Goal: Task Accomplishment & Management: Use online tool/utility

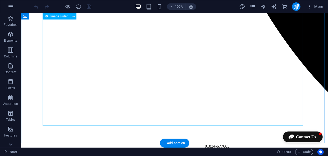
scroll to position [772, 0]
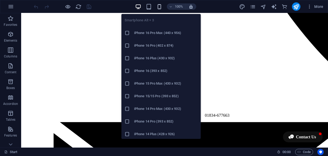
click at [160, 5] on icon "button" at bounding box center [159, 7] width 6 height 6
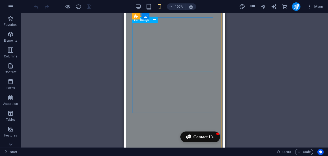
scroll to position [2308, 0]
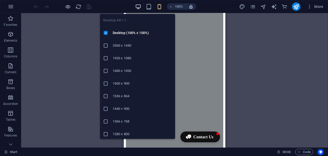
click at [139, 6] on icon "button" at bounding box center [138, 7] width 6 height 6
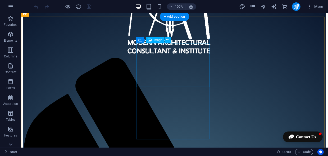
scroll to position [1150, 0]
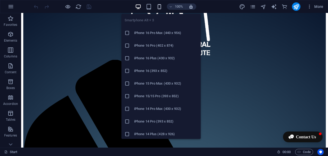
click at [158, 7] on icon "button" at bounding box center [159, 7] width 6 height 6
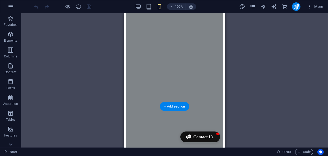
scroll to position [2567, 0]
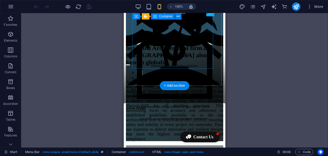
scroll to position [1606, 0]
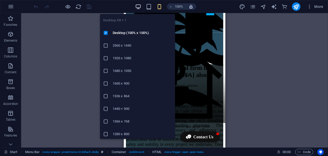
click at [139, 6] on icon "button" at bounding box center [138, 7] width 6 height 6
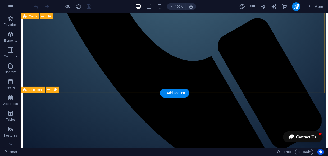
scroll to position [1462, 0]
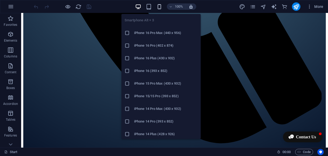
click at [158, 5] on icon "button" at bounding box center [159, 7] width 6 height 6
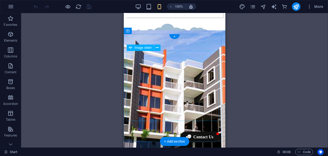
scroll to position [977, 0]
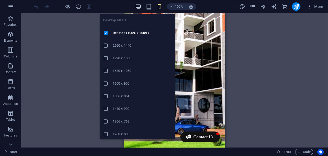
click at [138, 8] on icon "button" at bounding box center [138, 7] width 6 height 6
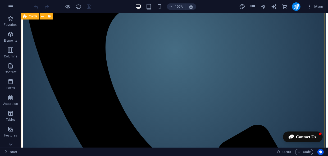
scroll to position [1308, 0]
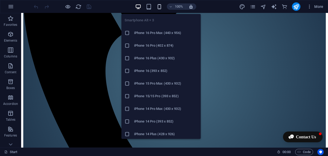
click at [160, 8] on icon "button" at bounding box center [159, 7] width 6 height 6
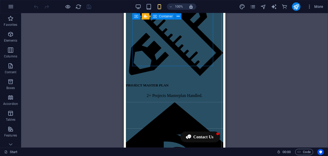
scroll to position [1471, 0]
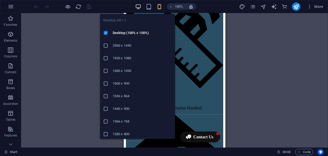
click at [139, 5] on icon "button" at bounding box center [138, 7] width 6 height 6
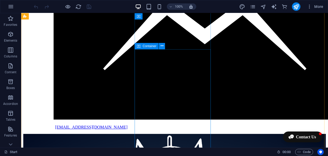
scroll to position [943, 0]
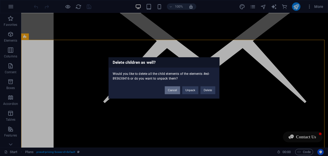
click at [169, 92] on button "Cancel" at bounding box center [172, 91] width 15 height 8
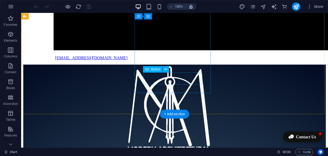
scroll to position [1039, 0]
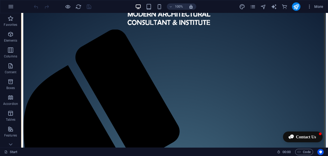
scroll to position [1183, 0]
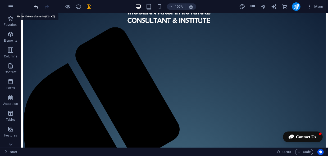
click at [36, 6] on icon "undo" at bounding box center [36, 7] width 6 height 6
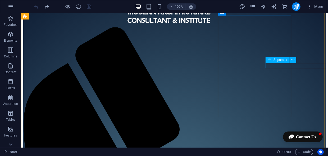
click at [276, 61] on span "Separator" at bounding box center [280, 59] width 14 height 3
select select "%"
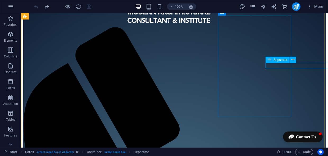
select select "px"
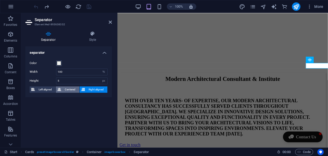
click at [65, 89] on span "Centered" at bounding box center [70, 90] width 15 height 6
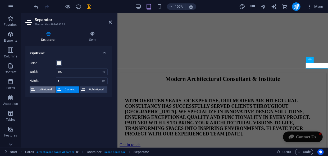
click at [52, 90] on span "Left aligned" at bounding box center [44, 90] width 17 height 6
click at [110, 23] on icon at bounding box center [110, 22] width 3 height 4
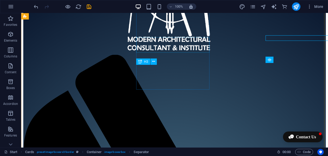
scroll to position [1183, 0]
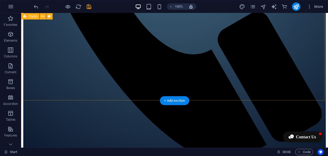
scroll to position [1447, 0]
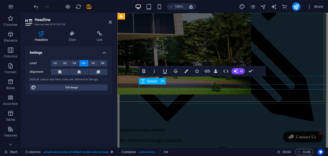
scroll to position [1519, 0]
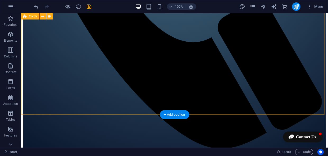
scroll to position [1463, 0]
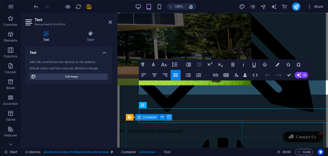
scroll to position [1528, 0]
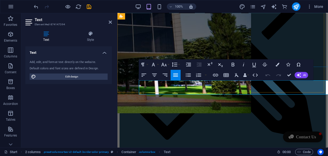
copy span "Soil testing is essential for building projects; we offer this optional service…"
drag, startPoint x: 287, startPoint y: 76, endPoint x: 203, endPoint y: 68, distance: 84.4
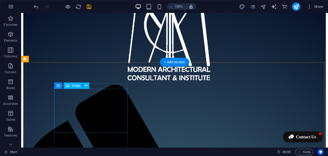
scroll to position [1163, 0]
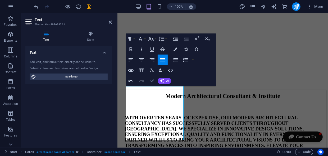
scroll to position [1177, 0]
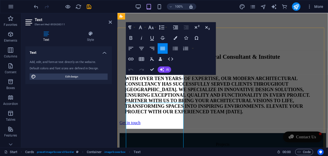
scroll to position [1161, 0]
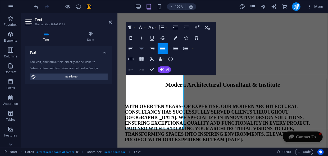
click at [141, 49] on icon "button" at bounding box center [141, 48] width 6 height 6
click at [131, 49] on icon "button" at bounding box center [130, 48] width 5 height 3
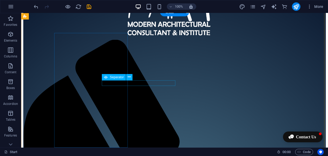
scroll to position [1165, 0]
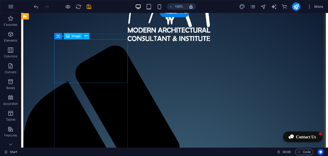
select select "%"
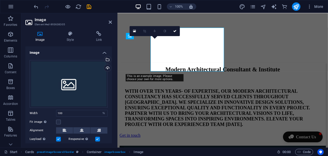
scroll to position [1148, 0]
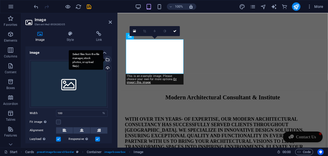
click at [106, 61] on div "Select files from the file manager, stock photos, or upload file(s)" at bounding box center [107, 60] width 8 height 8
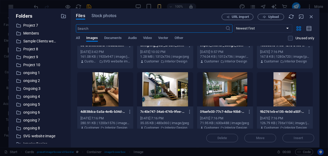
scroll to position [76, 0]
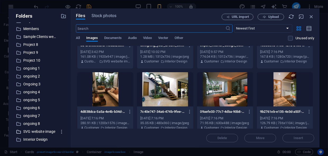
click at [41, 133] on p "SVG website image" at bounding box center [39, 132] width 33 height 6
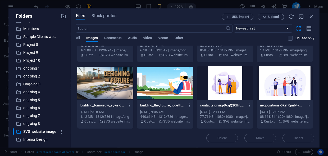
scroll to position [52, 0]
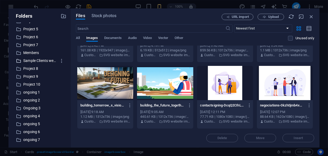
click at [33, 60] on p "Sample Clients we have worked with" at bounding box center [39, 61] width 33 height 6
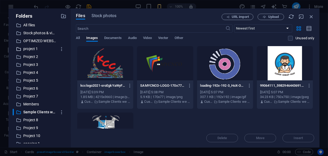
scroll to position [0, 0]
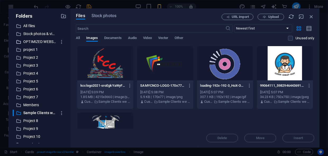
click at [32, 41] on p "OPTIMIZED WEBSITE IMAGE" at bounding box center [39, 42] width 33 height 6
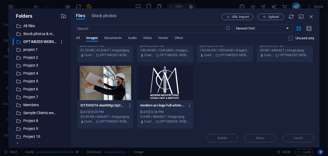
scroll to position [108, 0]
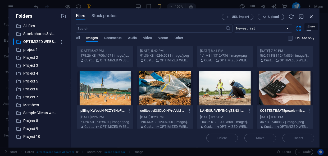
click at [311, 15] on icon "button" at bounding box center [311, 17] width 6 height 6
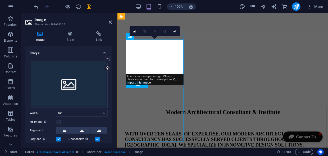
scroll to position [1100, 0]
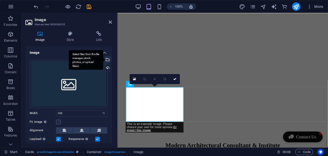
click at [106, 59] on div "Select files from the file manager, stock photos, or upload file(s)" at bounding box center [107, 60] width 8 height 8
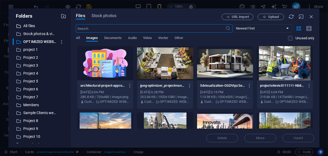
click at [26, 26] on p "All files" at bounding box center [39, 26] width 33 height 6
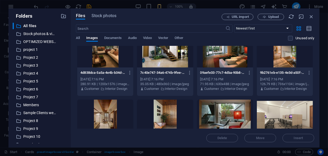
scroll to position [336, 0]
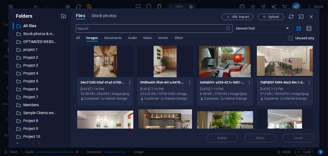
click at [127, 28] on input "text" at bounding box center [150, 28] width 149 height 8
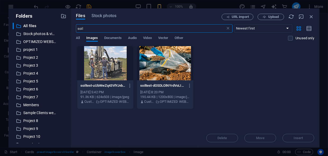
type input "soil"
click at [114, 63] on div at bounding box center [105, 63] width 56 height 34
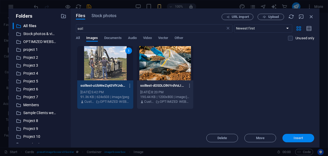
click at [298, 134] on button "Insert" at bounding box center [298, 138] width 32 height 8
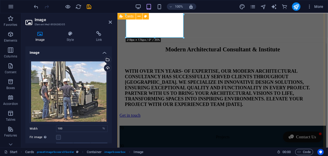
scroll to position [1124, 0]
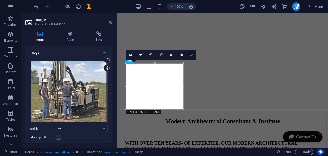
click at [192, 55] on icon at bounding box center [190, 55] width 3 height 3
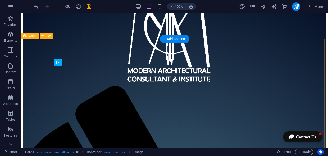
scroll to position [1138, 0]
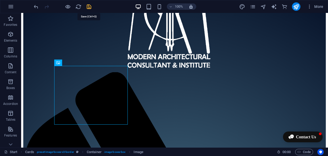
click at [89, 7] on icon "save" at bounding box center [89, 7] width 6 height 6
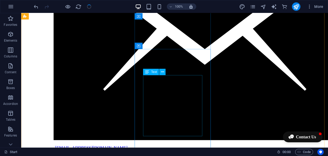
scroll to position [946, 0]
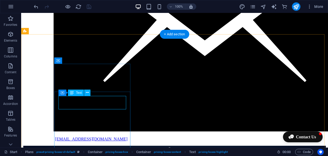
scroll to position [970, 0]
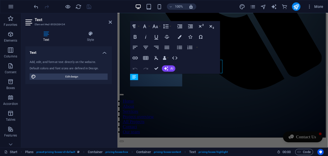
scroll to position [956, 0]
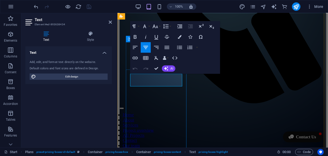
drag, startPoint x: 166, startPoint y: 81, endPoint x: 142, endPoint y: 81, distance: 23.5
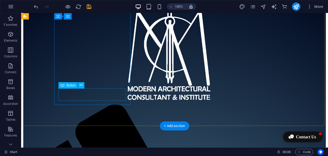
scroll to position [1082, 0]
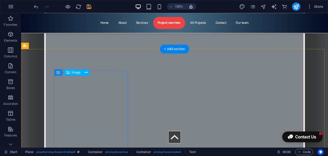
scroll to position [1202, 0]
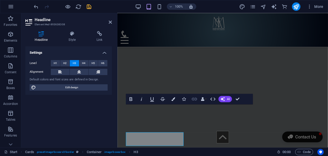
scroll to position [1188, 0]
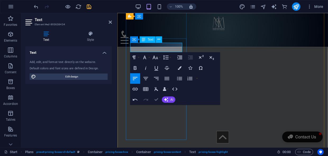
scroll to position [1003, 0]
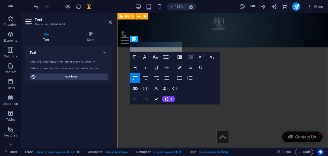
scroll to position [990, 0]
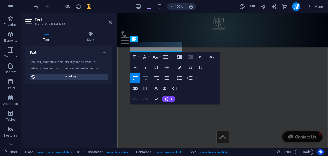
click at [148, 79] on icon "button" at bounding box center [145, 78] width 6 height 6
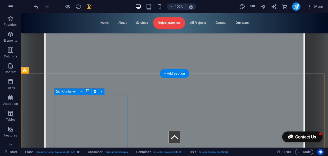
scroll to position [1172, 0]
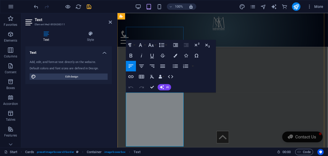
scroll to position [1155, 0]
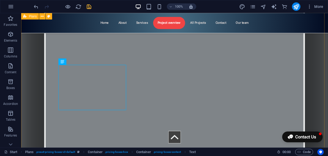
scroll to position [1004, 0]
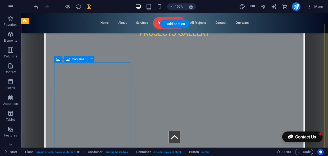
scroll to position [959, 0]
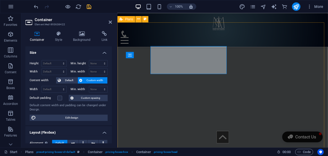
scroll to position [947, 0]
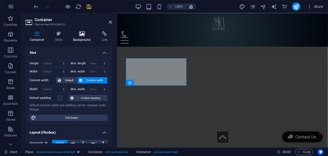
click at [82, 38] on h4 "Background" at bounding box center [83, 36] width 29 height 11
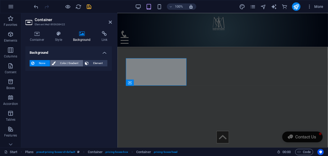
click at [77, 65] on span "Color / Gradient" at bounding box center [69, 63] width 24 height 6
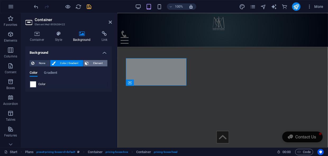
click at [91, 64] on span "Element" at bounding box center [98, 63] width 16 height 6
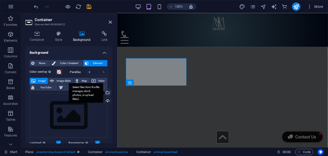
click at [108, 92] on div "Select files from the file manager, stock photos, or upload file(s)" at bounding box center [107, 93] width 8 height 8
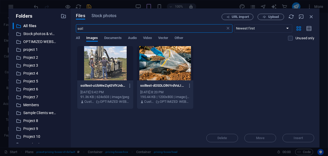
scroll to position [1394, 0]
click at [108, 70] on div at bounding box center [105, 63] width 56 height 34
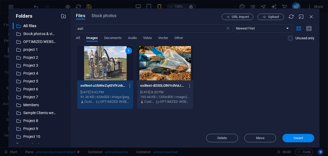
click at [288, 138] on span "Insert" at bounding box center [297, 138] width 27 height 3
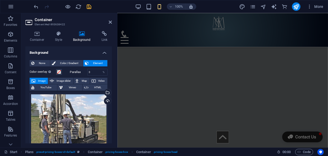
scroll to position [947, 0]
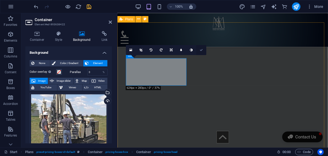
click at [202, 50] on icon at bounding box center [200, 50] width 3 height 3
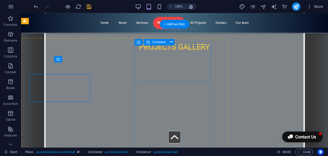
scroll to position [959, 0]
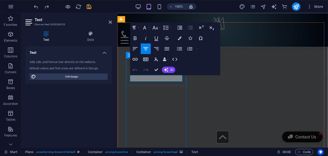
drag, startPoint x: 166, startPoint y: 78, endPoint x: 140, endPoint y: 78, distance: 25.9
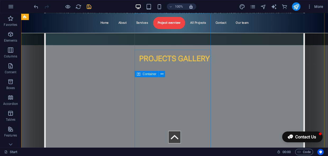
scroll to position [963, 0]
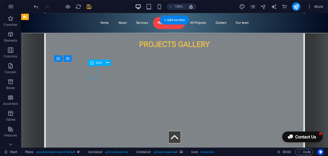
select select "xMidYMid"
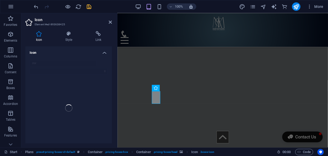
scroll to position [949, 0]
click at [110, 22] on icon at bounding box center [110, 22] width 3 height 4
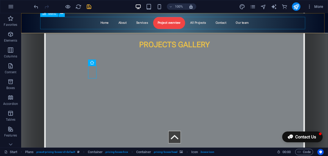
scroll to position [963, 0]
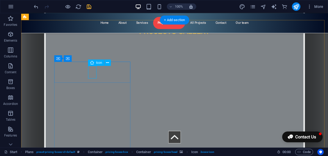
click at [106, 63] on icon at bounding box center [107, 63] width 3 height 6
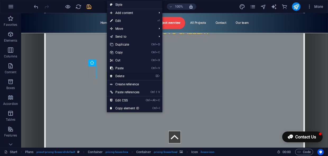
click at [114, 76] on link "⌦ Delete" at bounding box center [125, 76] width 36 height 8
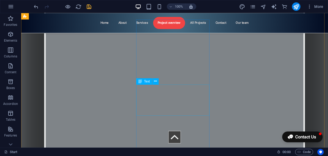
scroll to position [1179, 0]
click at [89, 4] on icon "save" at bounding box center [89, 7] width 6 height 6
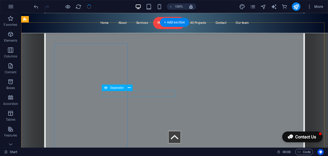
select select "%"
select select "px"
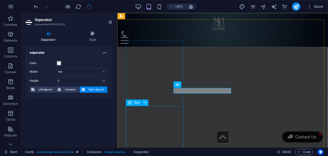
scroll to position [1141, 0]
click at [110, 22] on icon at bounding box center [110, 22] width 3 height 4
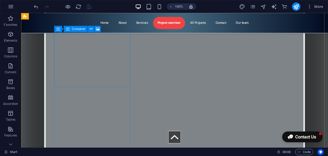
scroll to position [963, 0]
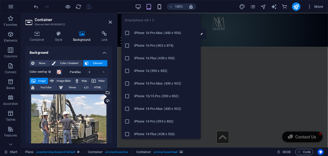
click at [160, 8] on icon "button" at bounding box center [159, 7] width 6 height 6
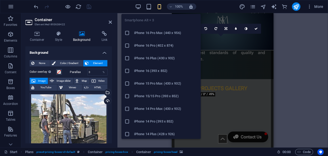
scroll to position [1262, 0]
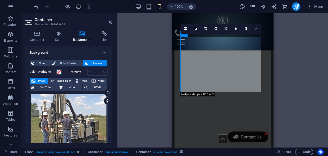
click at [255, 28] on icon at bounding box center [255, 28] width 3 height 3
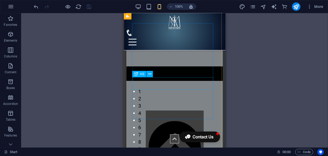
scroll to position [1935, 0]
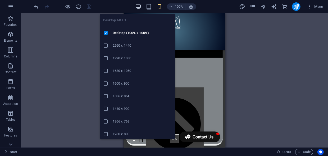
click at [138, 6] on icon "button" at bounding box center [138, 7] width 6 height 6
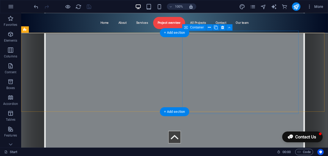
scroll to position [1551, 0]
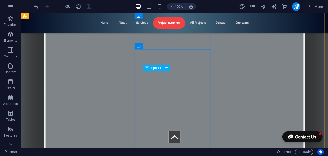
scroll to position [967, 0]
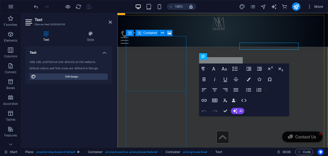
scroll to position [954, 0]
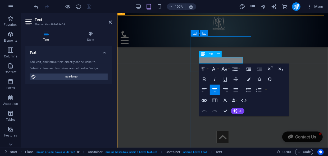
drag, startPoint x: 231, startPoint y: 60, endPoint x: 208, endPoint y: 60, distance: 23.2
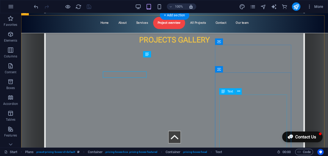
scroll to position [967, 0]
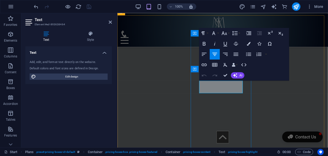
drag, startPoint x: 230, startPoint y: 87, endPoint x: 204, endPoint y: 89, distance: 25.7
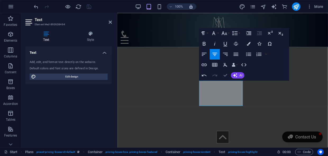
scroll to position [968, 0]
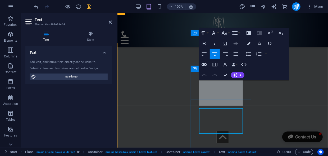
scroll to position [954, 0]
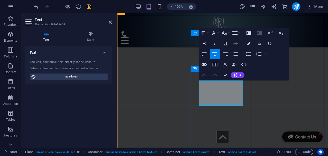
drag, startPoint x: 213, startPoint y: 87, endPoint x: 211, endPoint y: 87, distance: 2.7
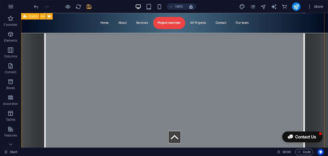
scroll to position [1160, 0]
click at [88, 6] on icon "save" at bounding box center [89, 7] width 6 height 6
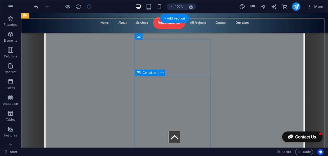
scroll to position [944, 0]
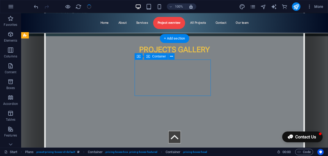
drag, startPoint x: 200, startPoint y: 72, endPoint x: 103, endPoint y: 80, distance: 98.1
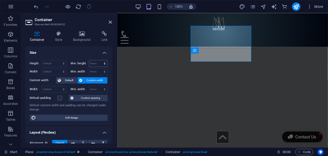
scroll to position [964, 0]
click at [81, 35] on icon at bounding box center [82, 33] width 26 height 5
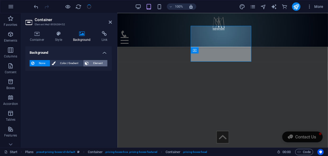
click at [94, 63] on span "Element" at bounding box center [98, 63] width 16 height 6
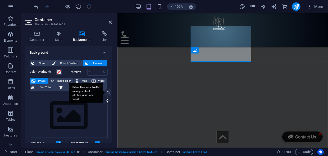
click at [103, 92] on div "Select files from the file manager, stock photos, or upload file(s)" at bounding box center [86, 93] width 34 height 20
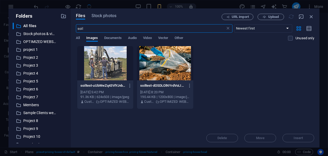
scroll to position [1522, 0]
drag, startPoint x: 90, startPoint y: 27, endPoint x: 79, endPoint y: 27, distance: 11.4
click at [79, 27] on input "soil" at bounding box center [150, 28] width 149 height 8
type input "s"
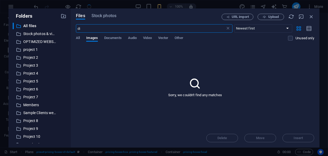
type input "d"
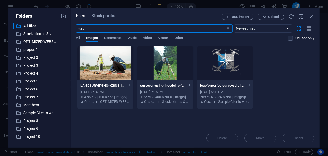
type input "surv"
click at [119, 62] on div at bounding box center [105, 63] width 56 height 34
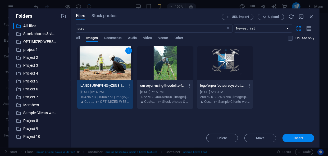
click at [295, 139] on span "Insert" at bounding box center [297, 138] width 9 height 3
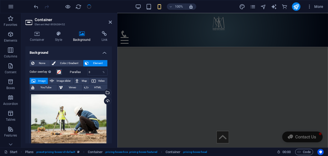
scroll to position [928, 0]
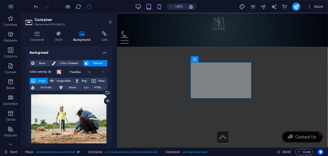
click at [110, 22] on icon at bounding box center [110, 22] width 3 height 4
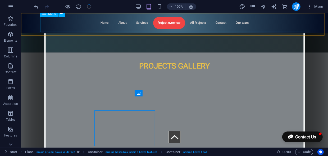
scroll to position [907, 0]
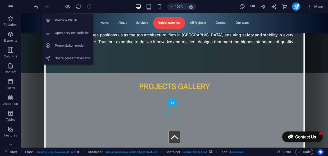
click at [68, 19] on h6 "Preview Ctrl+P" at bounding box center [72, 20] width 35 height 6
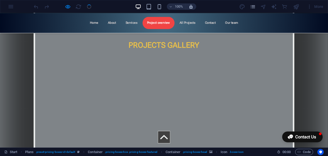
scroll to position [955, 0]
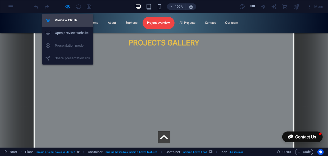
click at [66, 25] on li "Preview Ctrl+P" at bounding box center [67, 20] width 51 height 13
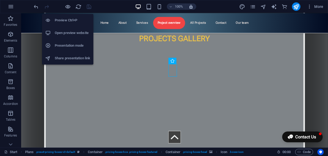
scroll to position [948, 0]
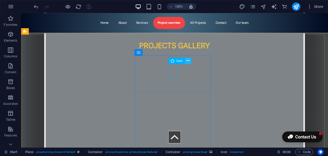
click at [186, 63] on icon at bounding box center [187, 61] width 3 height 6
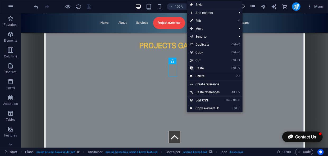
click at [200, 78] on link "⌦ Delete" at bounding box center [205, 76] width 36 height 8
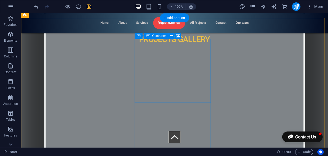
scroll to position [996, 0]
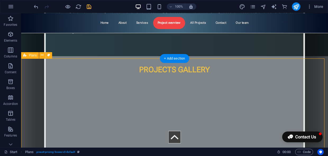
scroll to position [972, 0]
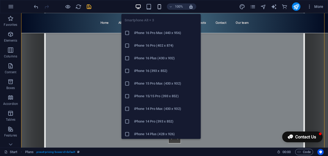
click at [159, 6] on icon "button" at bounding box center [159, 7] width 6 height 6
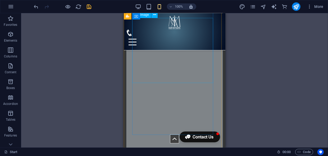
scroll to position [1722, 0]
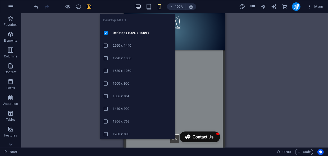
click at [137, 8] on icon "button" at bounding box center [138, 7] width 6 height 6
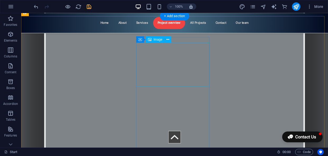
scroll to position [1140, 0]
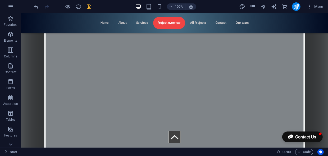
click at [162, 4] on div "100%" at bounding box center [165, 6] width 61 height 8
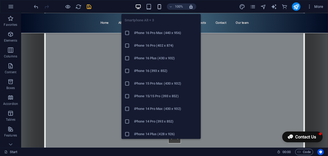
click at [160, 5] on icon "button" at bounding box center [159, 7] width 6 height 6
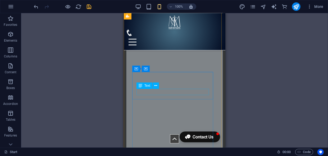
scroll to position [1550, 0]
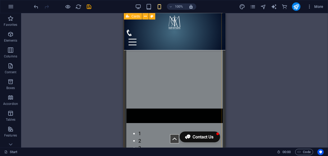
scroll to position [1832, 0]
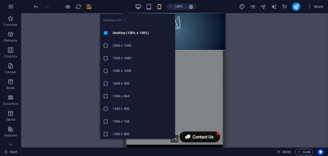
click at [137, 8] on icon "button" at bounding box center [138, 7] width 6 height 6
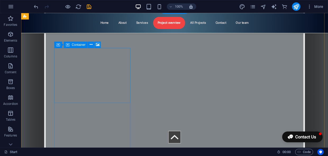
scroll to position [944, 0]
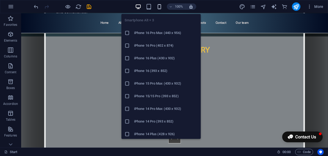
click at [158, 8] on icon "button" at bounding box center [159, 7] width 6 height 6
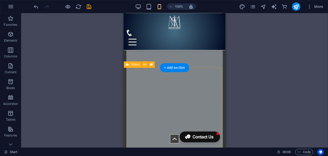
scroll to position [1286, 0]
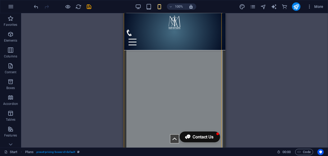
click at [257, 79] on div "H3 Preset Container Text Button Container Spacer Container HTML Counter Contain…" at bounding box center [174, 80] width 306 height 135
click at [142, 6] on div "100%" at bounding box center [165, 6] width 61 height 8
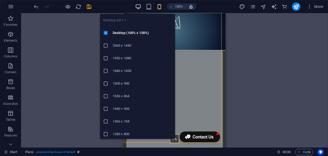
click at [139, 6] on icon "button" at bounding box center [138, 7] width 6 height 6
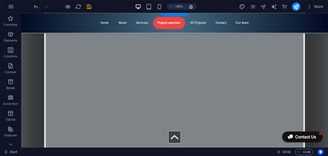
scroll to position [971, 0]
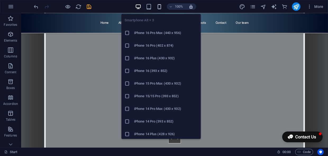
click at [161, 6] on icon "button" at bounding box center [159, 7] width 6 height 6
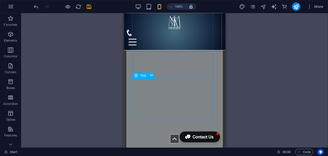
scroll to position [1741, 0]
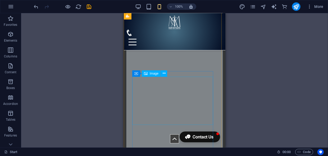
scroll to position [1765, 0]
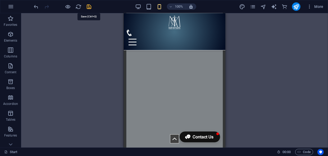
click at [89, 6] on icon "save" at bounding box center [89, 7] width 6 height 6
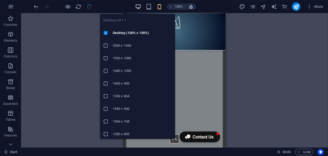
click at [140, 7] on icon "button" at bounding box center [138, 7] width 6 height 6
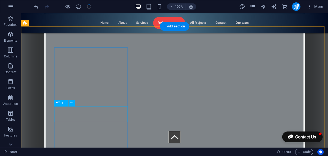
scroll to position [1231, 0]
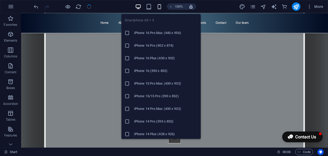
click at [159, 6] on icon "button" at bounding box center [159, 7] width 6 height 6
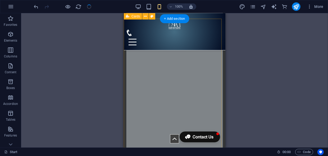
scroll to position [1741, 0]
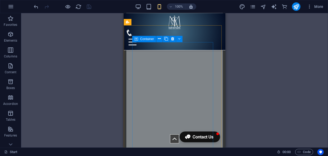
click at [138, 41] on div "Container" at bounding box center [144, 39] width 24 height 6
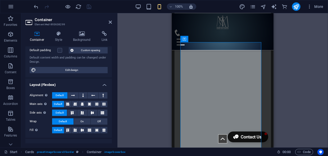
scroll to position [96, 0]
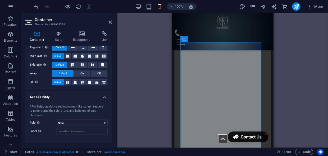
click at [56, 27] on div "Container Style Background Link Size Height Default px rem % vh vw Min. height …" at bounding box center [68, 87] width 95 height 121
click at [59, 31] on div "Container Style Background Link Size Height Default px rem % vh vw Min. height …" at bounding box center [68, 87] width 95 height 121
click at [57, 34] on icon at bounding box center [59, 33] width 16 height 5
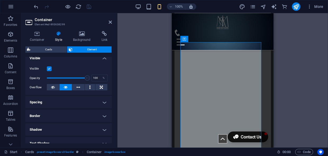
scroll to position [72, 0]
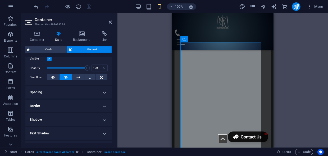
click at [103, 119] on h4 "Shadow" at bounding box center [68, 120] width 86 height 13
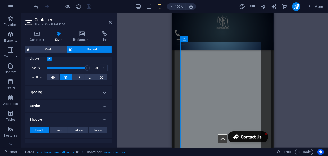
scroll to position [96, 0]
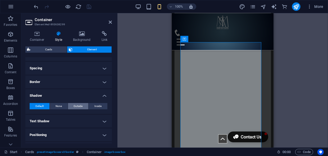
click at [80, 107] on span "Outside" at bounding box center [77, 106] width 9 height 6
type input "2"
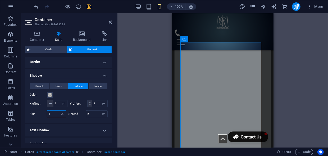
click at [45, 141] on ul "Layout How this element expands within the layout (Flexbox). Size Default auto …" at bounding box center [68, 73] width 86 height 264
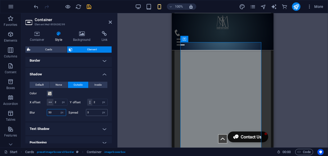
type input "50"
drag, startPoint x: 94, startPoint y: 120, endPoint x: 84, endPoint y: 120, distance: 10.0
click at [84, 116] on div "Spread 0 px rem vh vw" at bounding box center [88, 112] width 39 height 7
type input "100"
click at [49, 94] on span at bounding box center [50, 94] width 4 height 4
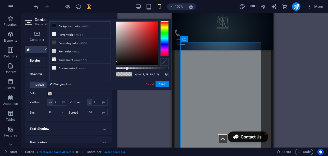
click at [116, 62] on div at bounding box center [137, 44] width 42 height 44
click at [118, 28] on div at bounding box center [137, 44] width 42 height 44
drag, startPoint x: 132, startPoint y: 68, endPoint x: 150, endPoint y: 83, distance: 23.1
click at [130, 69] on div at bounding box center [142, 68] width 53 height 2
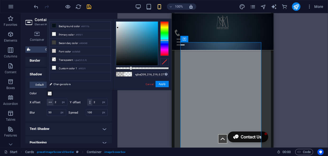
click at [163, 40] on div at bounding box center [164, 38] width 8 height 34
click at [163, 40] on div at bounding box center [164, 40] width 8 height 1
type input "rgba(47, 171, 222, 0.277)"
drag, startPoint x: 138, startPoint y: 31, endPoint x: 149, endPoint y: 27, distance: 11.9
click at [149, 27] on div at bounding box center [137, 44] width 42 height 44
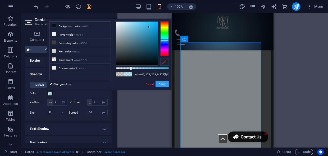
click at [164, 85] on button "Apply" at bounding box center [161, 84] width 13 height 6
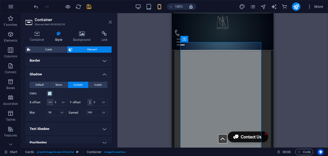
click at [110, 22] on icon at bounding box center [110, 22] width 3 height 4
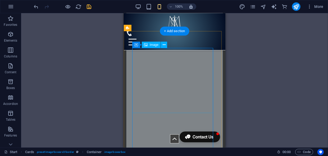
scroll to position [1692, 0]
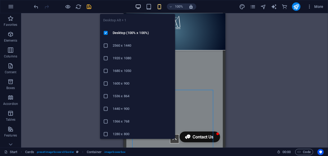
click at [140, 5] on icon "button" at bounding box center [138, 7] width 6 height 6
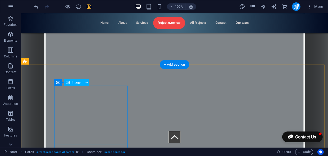
scroll to position [1159, 0]
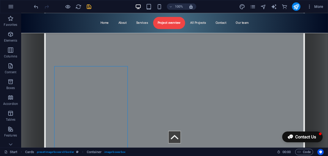
click at [90, 6] on icon "save" at bounding box center [89, 7] width 6 height 6
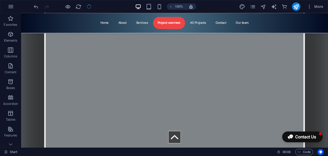
scroll to position [967, 0]
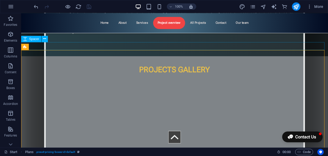
scroll to position [919, 0]
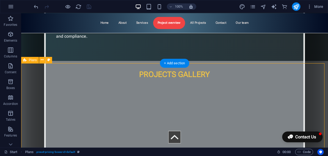
click at [43, 62] on icon at bounding box center [42, 60] width 3 height 6
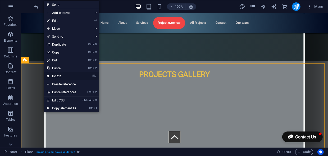
click at [63, 77] on link "⌦ Delete" at bounding box center [62, 76] width 36 height 8
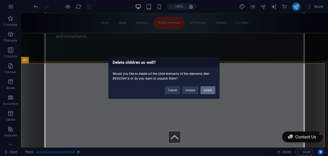
click at [201, 89] on button "Delete" at bounding box center [207, 91] width 15 height 8
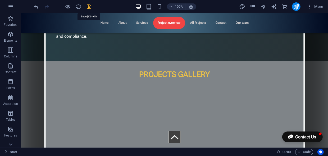
click at [90, 6] on icon "save" at bounding box center [89, 7] width 6 height 6
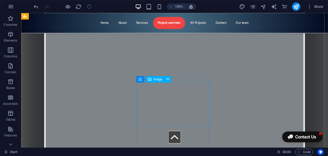
scroll to position [991, 0]
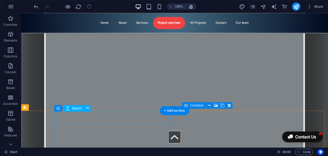
scroll to position [1351, 0]
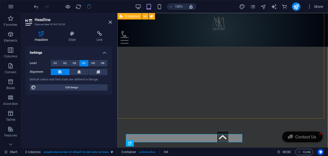
scroll to position [1323, 0]
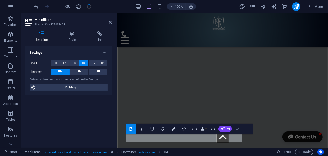
drag, startPoint x: 234, startPoint y: 130, endPoint x: 212, endPoint y: 116, distance: 25.4
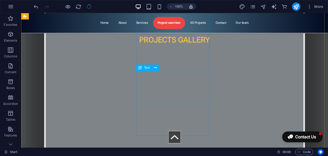
scroll to position [992, 0]
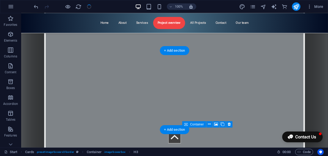
scroll to position [1338, 0]
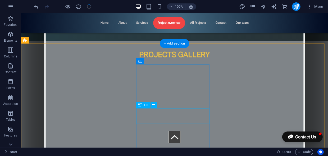
scroll to position [1011, 0]
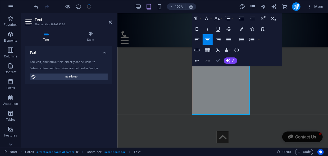
scroll to position [1023, 0]
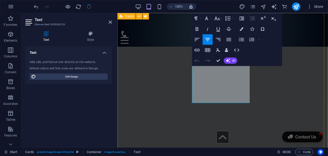
scroll to position [1009, 0]
click at [198, 41] on icon "button" at bounding box center [197, 39] width 6 height 6
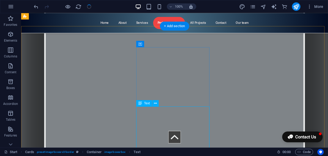
scroll to position [938, 0]
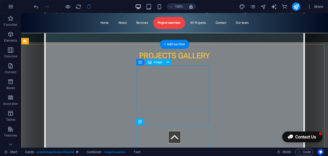
select select "%"
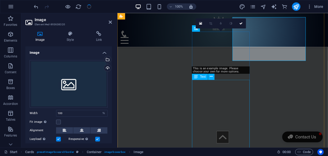
scroll to position [959, 0]
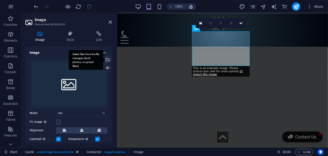
click at [106, 59] on div "Select files from the file manager, stock photos, or upload file(s)" at bounding box center [107, 60] width 8 height 8
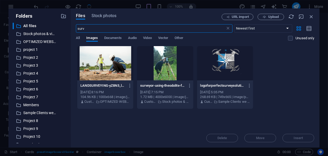
scroll to position [1495, 0]
click at [112, 65] on div at bounding box center [105, 63] width 56 height 34
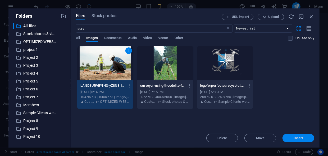
drag, startPoint x: 299, startPoint y: 140, endPoint x: 179, endPoint y: 126, distance: 120.5
click at [299, 140] on span "Insert" at bounding box center [297, 138] width 9 height 3
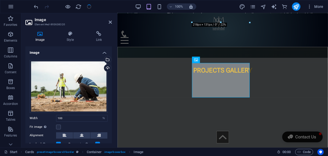
scroll to position [927, 0]
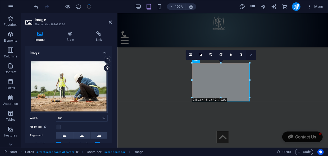
click at [251, 55] on icon at bounding box center [250, 54] width 3 height 3
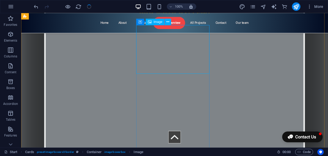
scroll to position [955, 0]
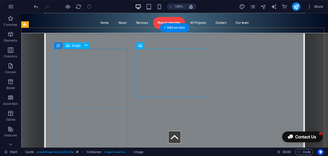
scroll to position [979, 0]
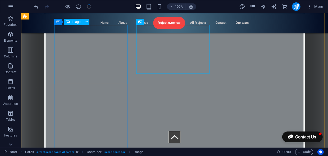
select select "%"
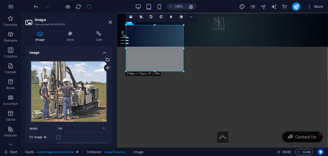
click at [191, 16] on icon at bounding box center [190, 16] width 3 height 3
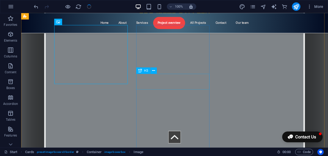
scroll to position [979, 0]
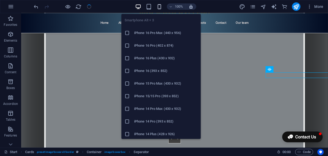
click at [161, 5] on icon "button" at bounding box center [159, 7] width 6 height 6
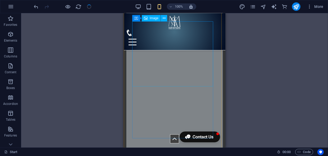
scroll to position [1278, 0]
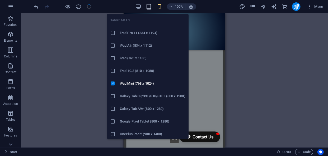
click at [150, 8] on icon "button" at bounding box center [149, 7] width 6 height 6
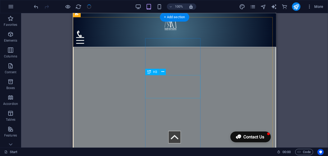
scroll to position [952, 0]
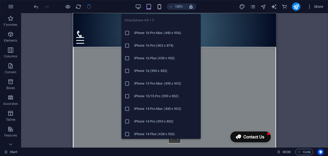
click at [160, 5] on icon "button" at bounding box center [159, 7] width 6 height 6
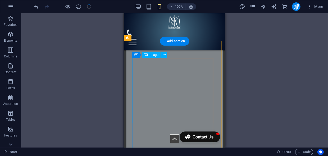
scroll to position [1241, 0]
click at [136, 57] on icon at bounding box center [136, 55] width 4 height 6
select select "px"
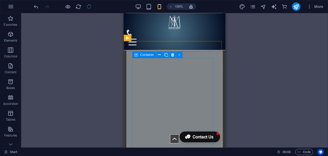
select select "px"
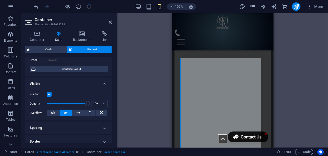
scroll to position [48, 0]
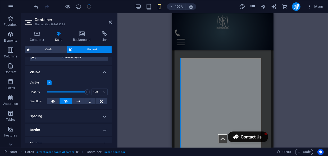
click at [102, 118] on h4 "Spacing" at bounding box center [68, 116] width 86 height 13
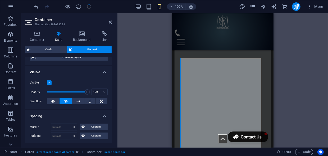
click at [102, 118] on h4 "Spacing" at bounding box center [68, 115] width 86 height 10
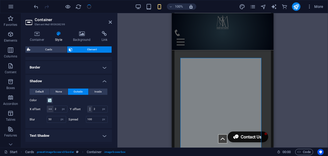
scroll to position [120, 0]
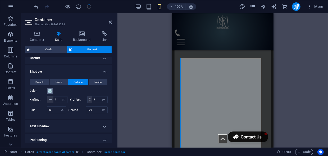
click at [50, 92] on span at bounding box center [50, 91] width 4 height 4
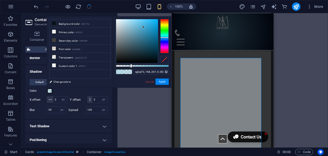
drag, startPoint x: 147, startPoint y: 24, endPoint x: 143, endPoint y: 27, distance: 5.4
click at [143, 27] on div at bounding box center [137, 41] width 42 height 44
type input "rgba(72, 168, 207, 0.527)"
click at [143, 66] on div at bounding box center [142, 66] width 53 height 2
click at [161, 83] on button "Apply" at bounding box center [161, 82] width 13 height 6
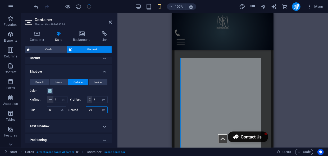
drag, startPoint x: 96, startPoint y: 116, endPoint x: 67, endPoint y: 119, distance: 29.2
click at [67, 114] on div "Blur 50 px rem % vh vw Spread 100 px rem vh vw" at bounding box center [69, 110] width 78 height 7
type input "50"
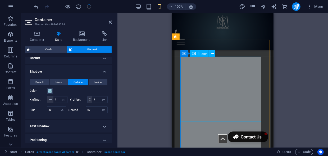
scroll to position [1289, 0]
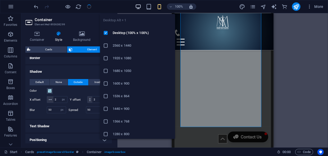
click at [138, 6] on icon "button" at bounding box center [138, 7] width 6 height 6
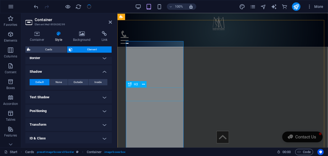
scroll to position [925, 0]
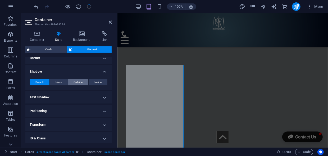
click at [76, 83] on span "Outside" at bounding box center [77, 82] width 9 height 6
type input "2"
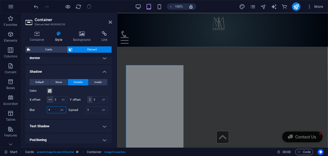
drag, startPoint x: 52, startPoint y: 115, endPoint x: 46, endPoint y: 115, distance: 6.1
click at [46, 114] on div "Blur 4 px rem % vh vw" at bounding box center [48, 110] width 36 height 7
type input "50"
drag, startPoint x: 93, startPoint y: 116, endPoint x: 84, endPoint y: 117, distance: 8.8
click at [84, 114] on div "Spread 0 px rem vh vw" at bounding box center [88, 110] width 39 height 7
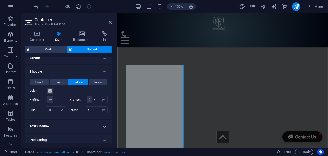
click at [84, 112] on label "Spread" at bounding box center [77, 110] width 17 height 3
type input "50"
click at [51, 90] on span at bounding box center [50, 91] width 4 height 4
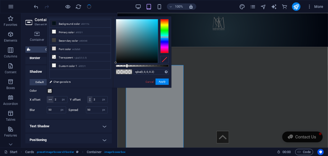
click at [162, 37] on div at bounding box center [164, 36] width 8 height 34
drag, startPoint x: 137, startPoint y: 35, endPoint x: 142, endPoint y: 34, distance: 4.8
click at [142, 34] on div at bounding box center [137, 41] width 42 height 44
type input "rgba(62, 146, 166, 0.552)"
drag, startPoint x: 141, startPoint y: 65, endPoint x: 145, endPoint y: 66, distance: 4.3
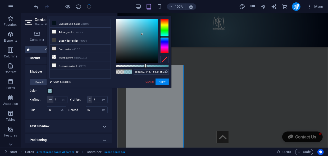
click at [145, 66] on div at bounding box center [142, 66] width 53 height 2
click at [162, 81] on button "Apply" at bounding box center [161, 82] width 13 height 6
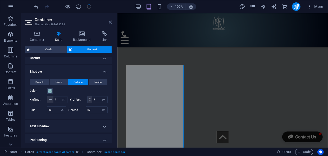
click at [111, 23] on icon at bounding box center [110, 22] width 3 height 4
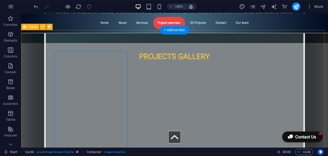
scroll to position [929, 0]
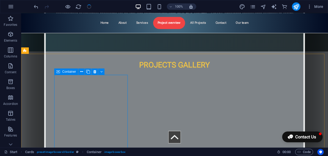
click at [61, 73] on div "Container" at bounding box center [66, 72] width 24 height 6
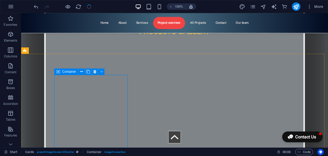
select select "px"
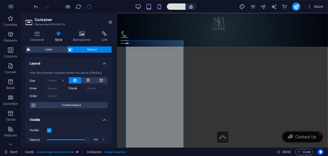
click at [179, 6] on h6 "100%" at bounding box center [179, 6] width 8 height 6
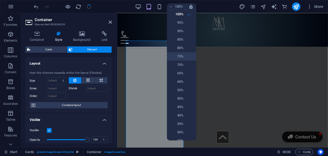
click at [183, 56] on li "75%" at bounding box center [181, 56] width 29 height 8
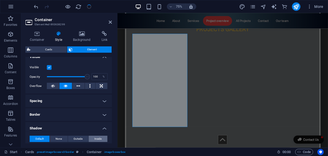
scroll to position [72, 0]
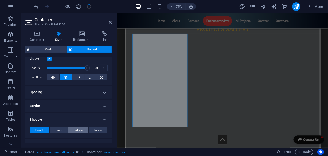
click at [79, 130] on span "Outside" at bounding box center [77, 130] width 9 height 6
type input "2"
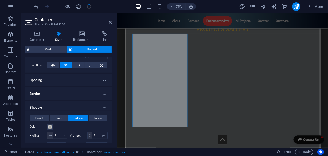
scroll to position [96, 0]
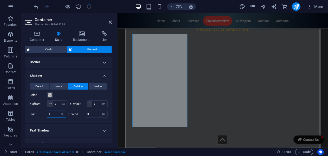
drag, startPoint x: 54, startPoint y: 141, endPoint x: 46, endPoint y: 141, distance: 7.7
click at [46, 141] on ul "Layout How this element expands within the layout (Flexbox). Size Default auto …" at bounding box center [68, 74] width 86 height 264
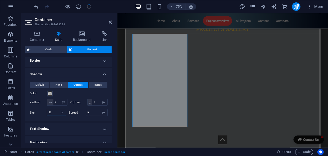
type input "50"
drag, startPoint x: 94, startPoint y: 120, endPoint x: 83, endPoint y: 120, distance: 10.8
click at [83, 116] on div "Spread 0 px rem vh vw" at bounding box center [88, 112] width 39 height 7
type input "50"
click at [49, 94] on span at bounding box center [50, 94] width 4 height 4
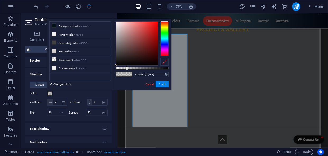
click at [163, 40] on div at bounding box center [164, 38] width 8 height 34
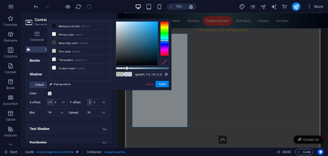
drag, startPoint x: 141, startPoint y: 41, endPoint x: 145, endPoint y: 40, distance: 3.7
click at [145, 40] on div at bounding box center [137, 44] width 42 height 44
click at [147, 67] on div "rgba(45, 112, 147, 0.2) Supported formats #0852ed rgb(8, 82, 237) rgba(8, 82, 2…" at bounding box center [142, 93] width 58 height 148
type input "rgba(45, 112, 147, 0.627)"
drag, startPoint x: 146, startPoint y: 68, endPoint x: 149, endPoint y: 68, distance: 2.7
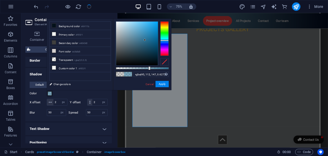
click at [149, 68] on div at bounding box center [142, 68] width 53 height 2
click at [161, 84] on button "Apply" at bounding box center [161, 84] width 13 height 6
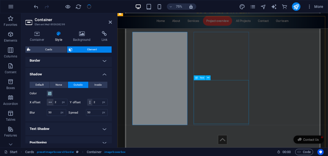
scroll to position [1002, 0]
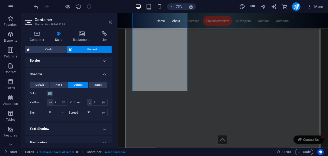
click at [110, 21] on icon at bounding box center [110, 22] width 3 height 4
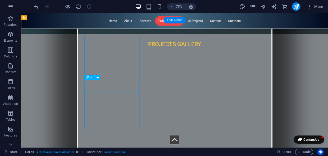
scroll to position [949, 0]
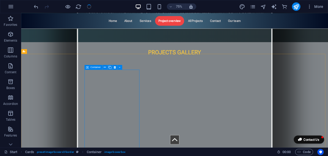
click at [88, 68] on icon at bounding box center [87, 67] width 3 height 5
select select "px"
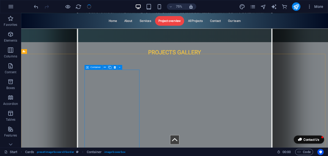
select select "px"
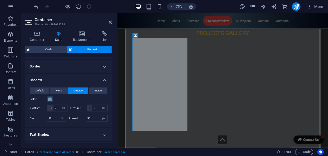
scroll to position [120, 0]
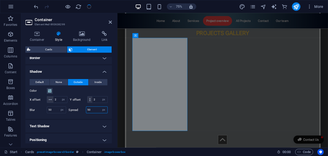
drag, startPoint x: 92, startPoint y: 116, endPoint x: 85, endPoint y: 116, distance: 6.9
click at [86, 114] on div "50 px rem vh vw" at bounding box center [97, 110] width 22 height 7
click at [86, 113] on input "10" at bounding box center [96, 110] width 21 height 6
type input "20"
click at [110, 21] on icon at bounding box center [110, 22] width 3 height 4
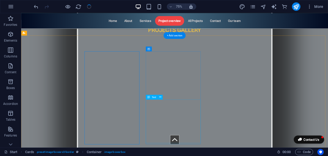
scroll to position [973, 0]
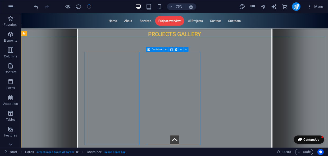
click at [149, 50] on icon at bounding box center [148, 49] width 3 height 5
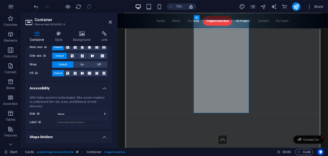
scroll to position [111, 0]
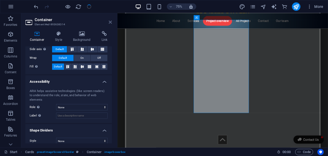
drag, startPoint x: 118, startPoint y: 12, endPoint x: 110, endPoint y: 22, distance: 13.1
click at [110, 22] on icon at bounding box center [110, 22] width 3 height 4
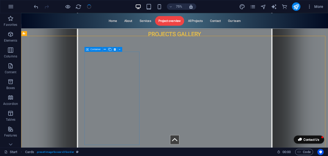
click at [87, 52] on icon at bounding box center [87, 49] width 3 height 5
select select "px"
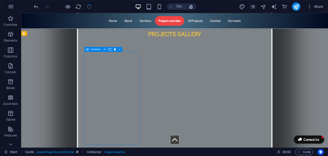
select select "px"
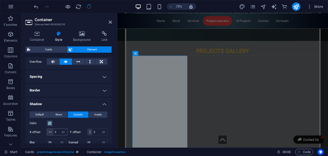
scroll to position [96, 0]
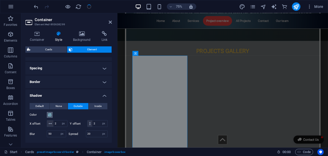
click at [49, 114] on span at bounding box center [50, 115] width 4 height 4
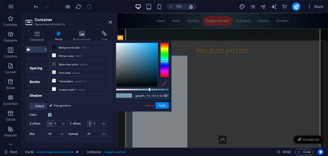
drag, startPoint x: 251, startPoint y: 109, endPoint x: 202, endPoint y: 124, distance: 51.0
click at [160, 106] on button "Apply" at bounding box center [161, 105] width 13 height 6
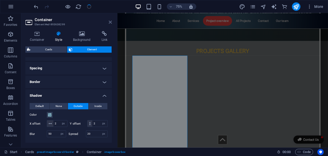
click at [111, 20] on icon at bounding box center [110, 22] width 3 height 4
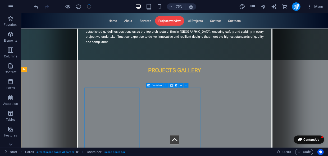
click at [151, 88] on div "Container" at bounding box center [155, 85] width 18 height 5
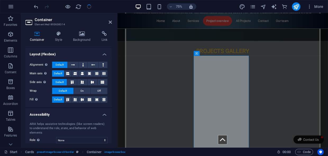
scroll to position [39, 0]
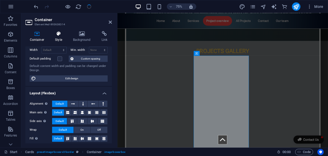
click at [60, 37] on h4 "Style" at bounding box center [60, 36] width 18 height 11
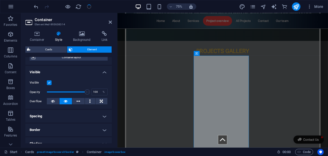
scroll to position [72, 0]
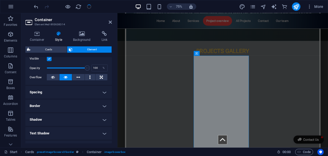
click at [106, 120] on h4 "Shadow" at bounding box center [68, 120] width 86 height 13
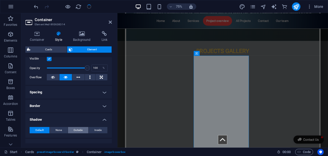
click at [79, 130] on span "Outside" at bounding box center [77, 130] width 9 height 6
type input "2"
type input "4"
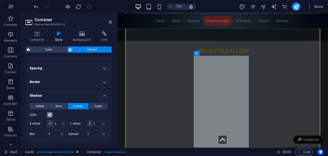
click at [48, 114] on span at bounding box center [50, 115] width 4 height 4
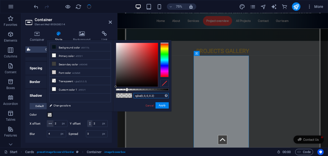
drag, startPoint x: 156, startPoint y: 94, endPoint x: 125, endPoint y: 98, distance: 30.9
click at [125, 98] on div "rgba(0, 0, 0, 0.2) Supported formats #0852ed rgb(8, 82, 237) rgba(8, 82, 237, 9…" at bounding box center [142, 114] width 58 height 148
paste input "45, 112, 147, 0.627"
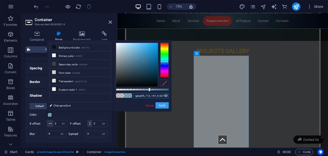
type input "rgba(45, 112, 147, 0.627)"
click at [161, 106] on button "Apply" at bounding box center [161, 105] width 13 height 6
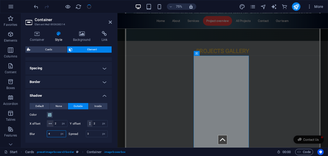
drag, startPoint x: 54, startPoint y: 139, endPoint x: 45, endPoint y: 139, distance: 9.2
click at [45, 138] on div "Blur 4 px rem % vh vw" at bounding box center [48, 134] width 36 height 7
type input "50"
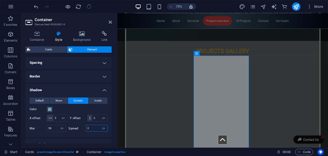
scroll to position [106, 0]
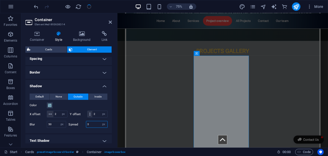
drag, startPoint x: 96, startPoint y: 141, endPoint x: 78, endPoint y: 141, distance: 17.2
click at [78, 141] on ul "Layout How this element expands within the layout (Flexbox). Size Default auto …" at bounding box center [68, 84] width 86 height 264
type input "20"
click at [110, 21] on icon at bounding box center [110, 22] width 3 height 4
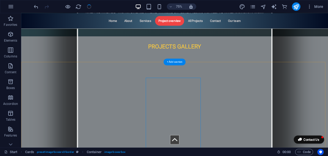
scroll to position [973, 0]
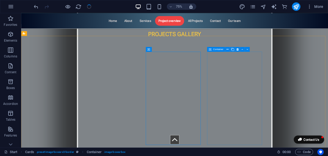
click at [217, 52] on div "Container" at bounding box center [216, 49] width 18 height 5
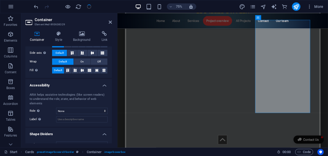
scroll to position [111, 0]
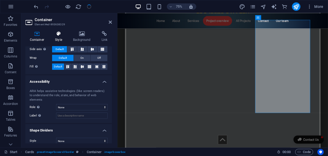
click at [59, 33] on icon at bounding box center [59, 33] width 16 height 5
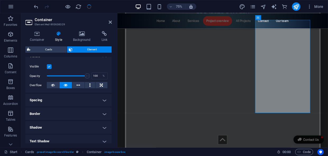
scroll to position [72, 0]
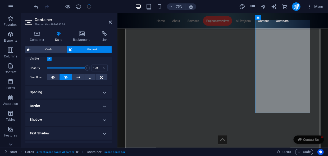
click at [106, 119] on h4 "Shadow" at bounding box center [68, 120] width 86 height 13
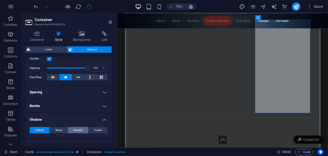
click at [79, 129] on span "Outside" at bounding box center [77, 130] width 9 height 6
type input "rgba(0, 0, 0, 0.2)"
type input "2"
type input "4"
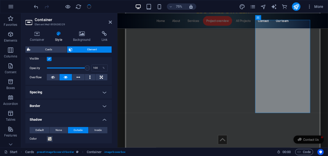
scroll to position [96, 0]
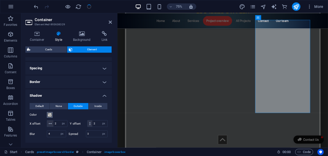
click at [48, 113] on span at bounding box center [50, 115] width 4 height 4
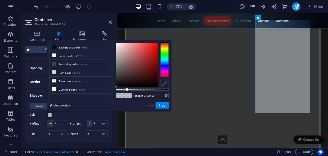
drag, startPoint x: 155, startPoint y: 96, endPoint x: 127, endPoint y: 96, distance: 28.0
click at [127, 96] on div "rgba(0, 0, 0, 0.2) Supported formats #0852ed rgb(8, 82, 237) rgba(8, 82, 237, 9…" at bounding box center [142, 114] width 58 height 148
paste input "57, 160, 178"
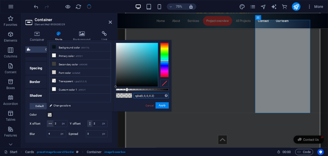
click at [162, 61] on div at bounding box center [164, 60] width 8 height 34
click at [144, 58] on div at bounding box center [137, 65] width 42 height 44
type input "rgba(52, 152, 169, 0.572)"
drag, startPoint x: 141, startPoint y: 90, endPoint x: 146, endPoint y: 89, distance: 4.5
click at [146, 89] on div at bounding box center [142, 90] width 53 height 2
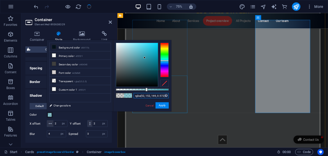
drag, startPoint x: 251, startPoint y: 108, endPoint x: 283, endPoint y: 109, distance: 31.2
click at [142, 95] on input "rgba(52, 152, 169, 0.572)" at bounding box center [150, 95] width 35 height 5
click at [148, 96] on input "rgba(52, 152, 169, 0.572)" at bounding box center [150, 95] width 35 height 5
drag, startPoint x: 135, startPoint y: 96, endPoint x: 155, endPoint y: 96, distance: 19.5
click at [155, 96] on input "rgba(52, 152, 169, 0.572)" at bounding box center [150, 95] width 35 height 5
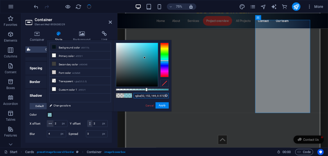
drag, startPoint x: 135, startPoint y: 97, endPoint x: 150, endPoint y: 95, distance: 14.6
click at [150, 95] on input "rgba(52, 152, 169, 0.572)" at bounding box center [150, 95] width 35 height 5
click at [146, 95] on input "rgba(52, 152, 169, 0.572)" at bounding box center [150, 95] width 35 height 5
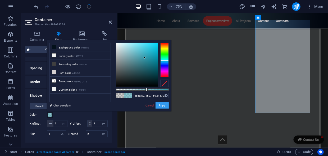
click at [161, 108] on button "Apply" at bounding box center [161, 105] width 13 height 6
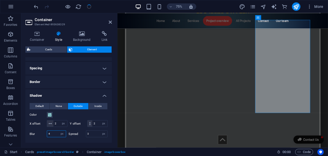
drag, startPoint x: 51, startPoint y: 140, endPoint x: 45, endPoint y: 140, distance: 6.3
click at [45, 138] on div "Blur 4 px rem % vh vw" at bounding box center [48, 134] width 36 height 7
type input "50"
drag, startPoint x: 94, startPoint y: 139, endPoint x: 82, endPoint y: 140, distance: 11.6
click at [82, 138] on div "Spread 0 px rem vh vw" at bounding box center [88, 134] width 39 height 7
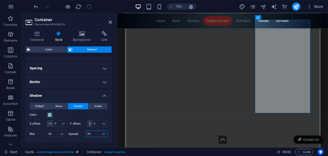
type input "20"
click at [110, 22] on icon at bounding box center [110, 22] width 3 height 4
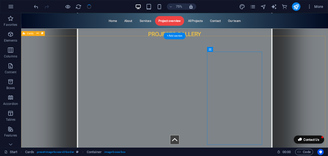
scroll to position [973, 0]
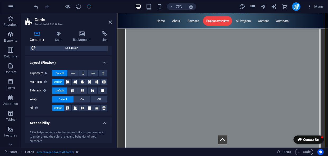
scroll to position [102, 0]
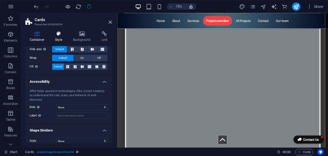
click at [59, 38] on h4 "Style" at bounding box center [60, 36] width 18 height 11
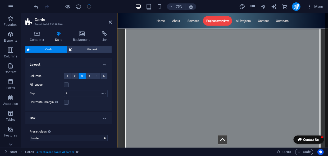
scroll to position [54, 0]
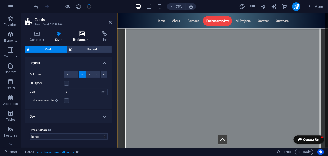
click at [83, 37] on h4 "Background" at bounding box center [83, 36] width 29 height 11
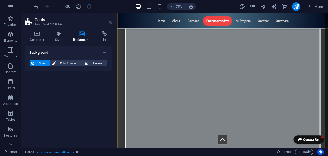
click at [111, 22] on icon at bounding box center [110, 22] width 3 height 4
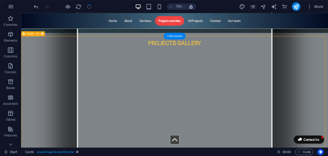
scroll to position [949, 0]
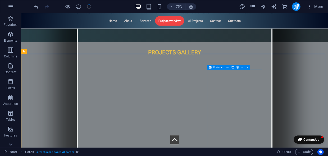
click at [213, 69] on div "Container" at bounding box center [216, 67] width 18 height 5
select select "px"
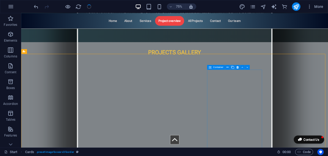
select select "px"
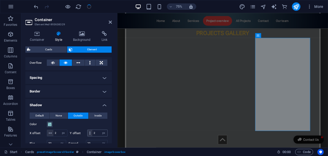
scroll to position [96, 0]
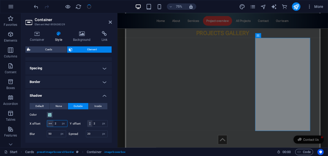
drag, startPoint x: 60, startPoint y: 125, endPoint x: 49, endPoint y: 124, distance: 10.3
click at [49, 124] on div "2 px rem vh vw" at bounding box center [57, 123] width 21 height 7
type input "1"
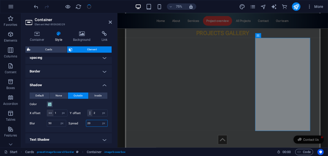
scroll to position [113, 0]
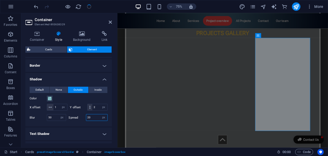
drag, startPoint x: 94, startPoint y: 140, endPoint x: 85, endPoint y: 141, distance: 8.2
click at [85, 141] on ul "Layout How this element expands within the layout (Flexbox). Size Default auto …" at bounding box center [68, 77] width 86 height 264
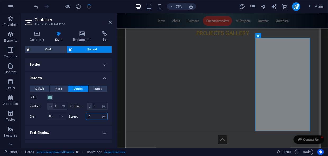
type input "10"
click at [109, 21] on icon at bounding box center [110, 22] width 3 height 4
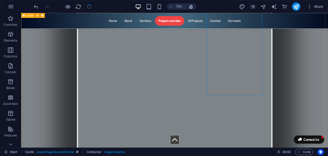
scroll to position [1045, 0]
click at [87, 6] on div at bounding box center [62, 6] width 59 height 8
click at [91, 7] on div at bounding box center [62, 6] width 59 height 8
click at [88, 7] on div at bounding box center [62, 6] width 59 height 8
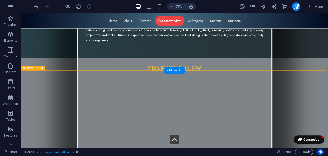
scroll to position [901, 0]
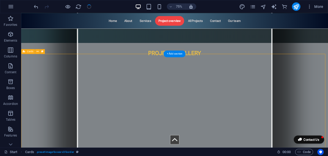
scroll to position [949, 0]
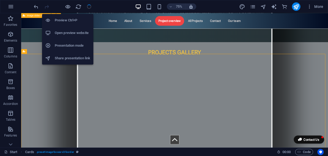
click at [72, 18] on h6 "Preview Ctrl+P" at bounding box center [72, 20] width 35 height 6
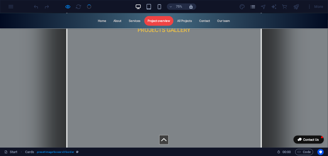
scroll to position [973, 0]
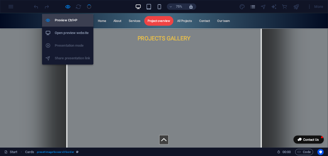
click at [69, 18] on h6 "Preview Ctrl+P" at bounding box center [72, 20] width 35 height 6
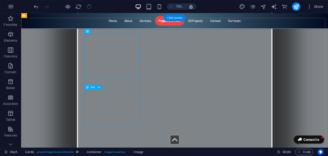
scroll to position [997, 0]
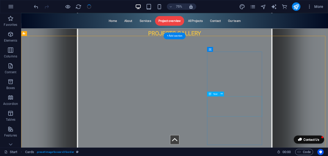
scroll to position [973, 0]
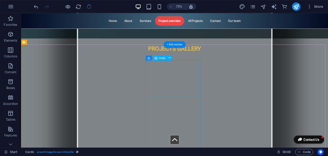
scroll to position [949, 0]
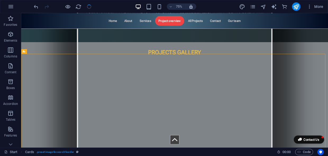
click at [90, 6] on div at bounding box center [62, 6] width 59 height 8
click at [10, 5] on icon "button" at bounding box center [11, 6] width 6 height 6
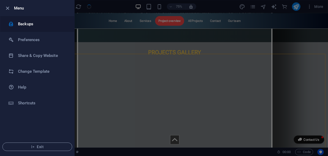
click at [24, 26] on h6 "Backups" at bounding box center [42, 24] width 49 height 6
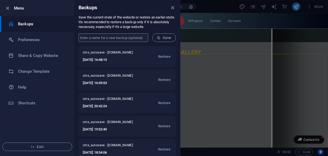
click at [101, 36] on input "text" at bounding box center [112, 38] width 69 height 8
click at [174, 7] on icon "close" at bounding box center [173, 8] width 6 height 6
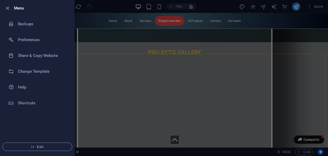
click at [91, 19] on div at bounding box center [164, 78] width 328 height 156
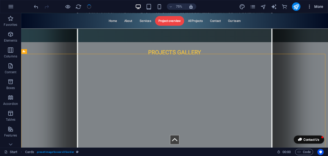
click at [309, 6] on icon "button" at bounding box center [308, 6] width 5 height 5
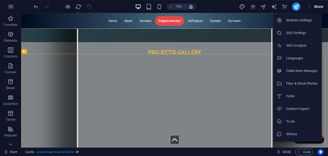
click at [296, 6] on div at bounding box center [164, 78] width 328 height 156
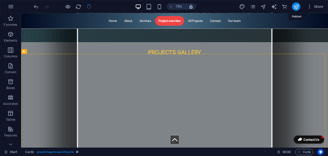
click at [296, 8] on icon "publish" at bounding box center [296, 7] width 6 height 6
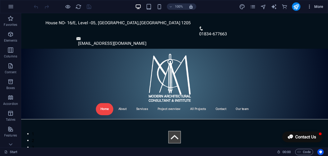
click at [311, 9] on icon "button" at bounding box center [308, 6] width 5 height 5
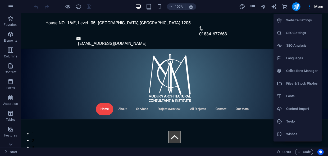
click at [297, 22] on h6 "Website Settings" at bounding box center [302, 20] width 32 height 6
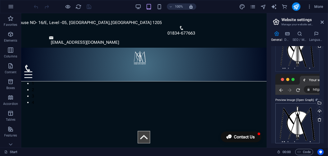
scroll to position [94, 0]
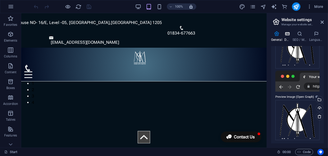
click at [288, 35] on icon at bounding box center [287, 33] width 6 height 5
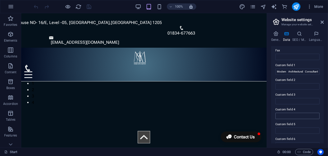
scroll to position [165, 0]
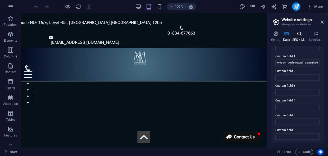
click at [301, 35] on icon at bounding box center [299, 33] width 15 height 5
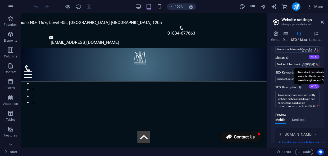
scroll to position [0, 0]
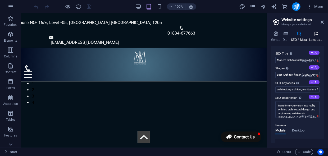
click at [318, 34] on icon at bounding box center [316, 33] width 14 height 5
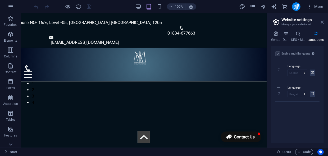
click at [323, 21] on icon at bounding box center [321, 22] width 3 height 4
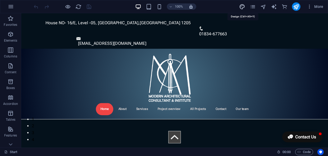
click at [243, 6] on icon "design" at bounding box center [242, 7] width 6 height 6
select select "700"
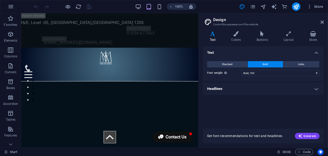
click at [252, 91] on h4 "Headlines" at bounding box center [263, 89] width 121 height 13
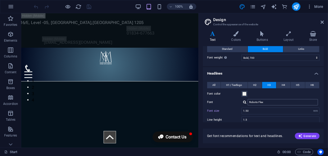
scroll to position [24, 0]
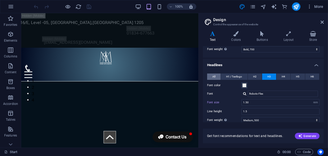
click at [212, 77] on span "All" at bounding box center [213, 77] width 3 height 6
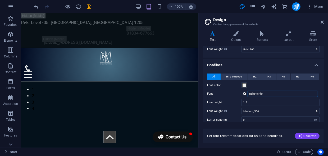
drag, startPoint x: 268, startPoint y: 94, endPoint x: 240, endPoint y: 94, distance: 27.2
click at [240, 94] on div "Font Roboto Flex" at bounding box center [263, 94] width 112 height 6
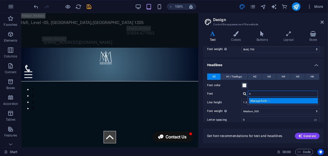
type input "n"
click at [260, 102] on div "Manage fonts →" at bounding box center [284, 101] width 70 height 6
click at [262, 101] on div "Manage fonts →" at bounding box center [284, 101] width 70 height 6
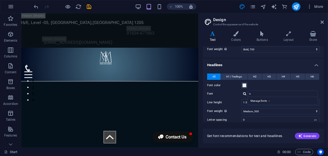
select select "popularity"
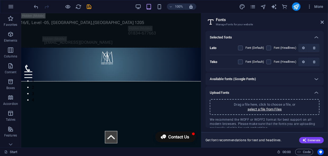
scroll to position [0, 0]
click at [315, 79] on icon at bounding box center [316, 79] width 6 height 6
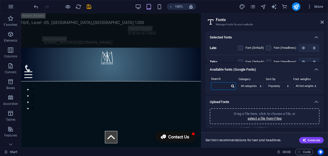
click at [225, 88] on input "text" at bounding box center [220, 86] width 18 height 7
type input "Niagara solid"
click at [233, 86] on icon at bounding box center [232, 86] width 3 height 3
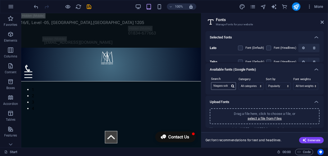
click at [232, 86] on icon at bounding box center [232, 86] width 3 height 3
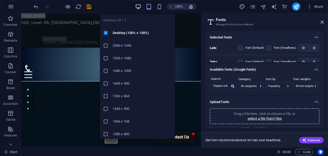
click at [141, 5] on icon "button" at bounding box center [138, 7] width 6 height 6
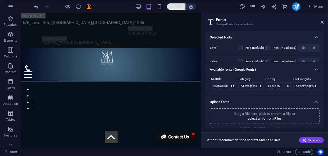
click at [177, 7] on h6 "100%" at bounding box center [179, 6] width 8 height 6
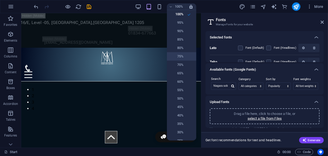
click at [181, 56] on h6 "75%" at bounding box center [176, 56] width 13 height 6
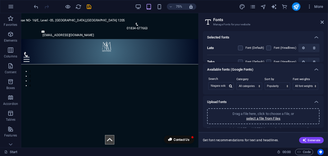
drag, startPoint x: 201, startPoint y: 29, endPoint x: 224, endPoint y: 29, distance: 23.0
click at [224, 29] on aside "Fonts Manage Fonts for your website Selected fonts Lato Font (Default) Font (He…" at bounding box center [262, 80] width 129 height 135
click at [292, 115] on p "Drag a file here, click to choose a file, or" at bounding box center [262, 114] width 61 height 5
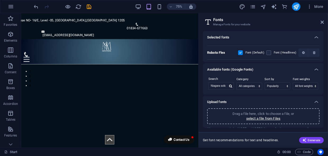
scroll to position [24, 0]
click at [240, 52] on label at bounding box center [240, 52] width 5 height 5
click at [0, 0] on Flex "checkbox" at bounding box center [0, 0] width 0 height 0
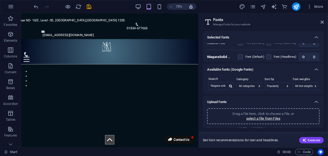
scroll to position [36, 0]
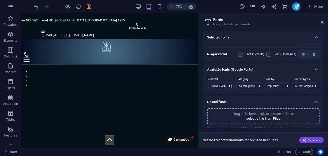
click at [240, 55] on label at bounding box center [240, 54] width 5 height 5
click at [0, 0] on asWvKoxZuZHDLiyLg "checkbox" at bounding box center [0, 0] width 0 height 0
click at [321, 22] on icon at bounding box center [321, 22] width 3 height 4
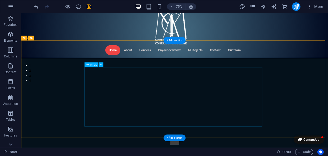
scroll to position [48, 0]
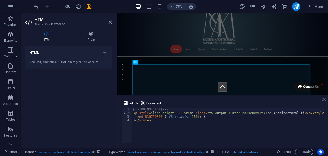
click at [324, 100] on icon at bounding box center [323, 99] width 3 height 4
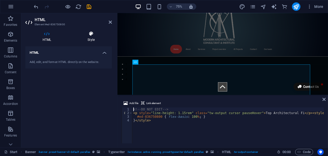
click at [90, 34] on icon at bounding box center [90, 33] width 41 height 5
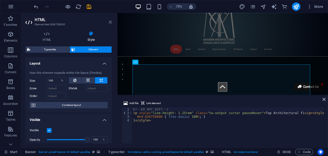
click at [110, 21] on icon at bounding box center [110, 22] width 3 height 4
